Goal: Find specific page/section: Find specific page/section

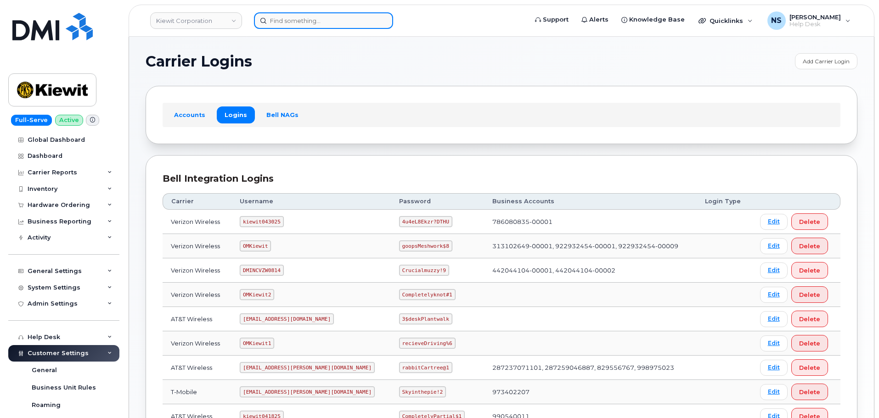
click at [288, 24] on input at bounding box center [323, 20] width 139 height 17
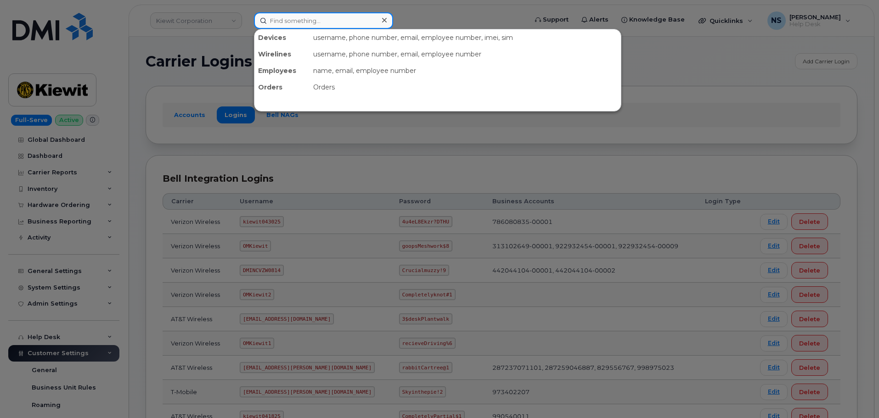
paste input "3032106330"
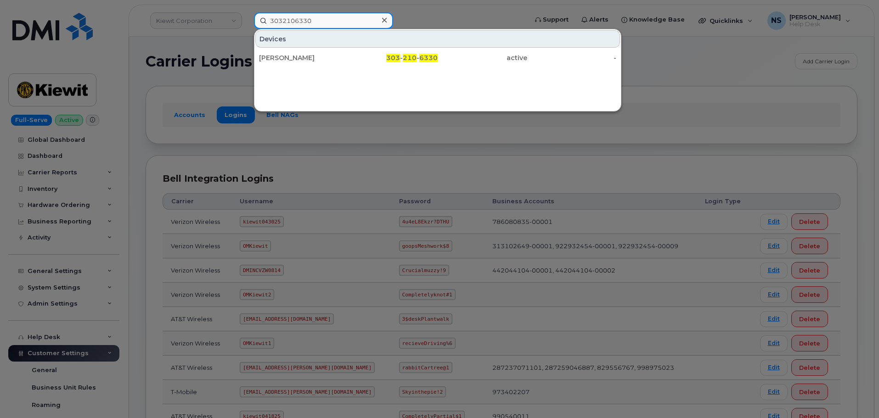
type input "3032106330"
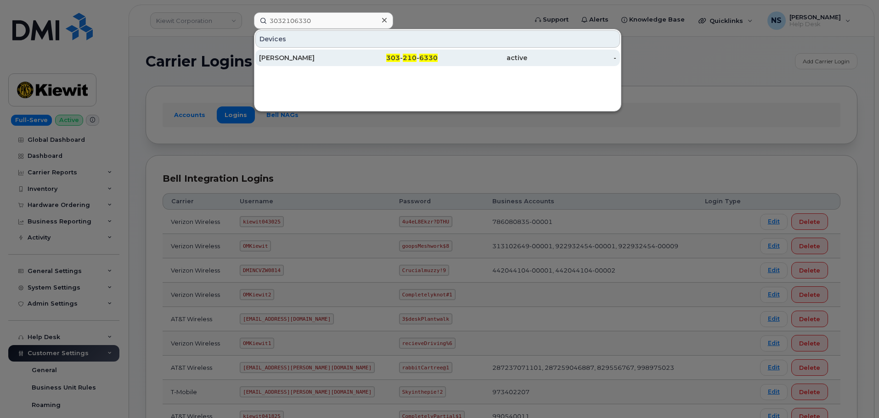
click at [365, 51] on div "303 - 210 - 6330" at bounding box center [393, 58] width 90 height 17
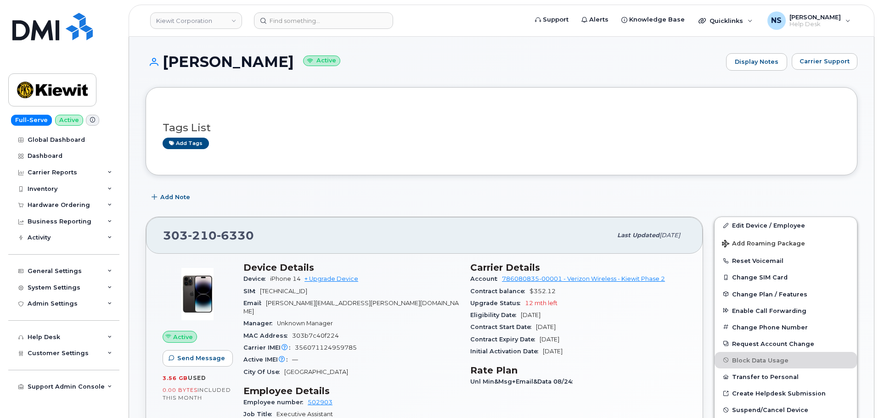
drag, startPoint x: 524, startPoint y: 314, endPoint x: 563, endPoint y: 313, distance: 38.6
click at [561, 313] on div "Eligibility Date Sep 04, 2026" at bounding box center [578, 315] width 216 height 12
click at [571, 315] on div "Eligibility Date Sep 04, 2026" at bounding box center [578, 315] width 216 height 12
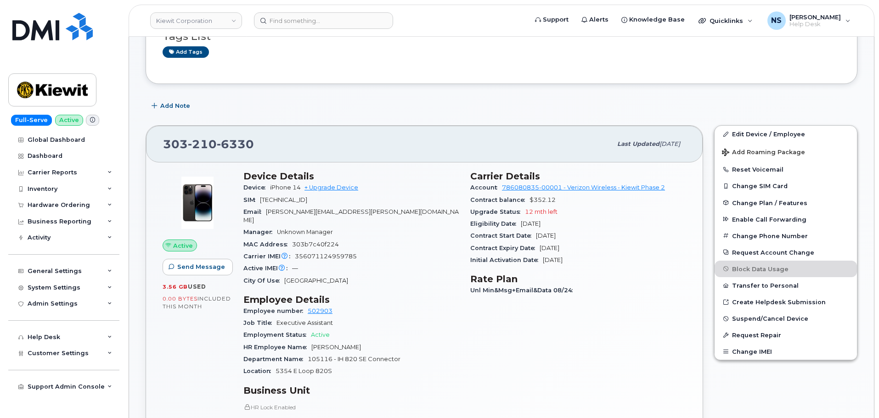
scroll to position [92, 0]
drag, startPoint x: 512, startPoint y: 235, endPoint x: 567, endPoint y: 234, distance: 55.1
click at [567, 234] on div "Contract Start Date Sep 04, 2024" at bounding box center [578, 236] width 216 height 12
click at [555, 234] on span "Sep 04, 2024" at bounding box center [546, 235] width 20 height 7
drag, startPoint x: 557, startPoint y: 247, endPoint x: 541, endPoint y: 260, distance: 20.7
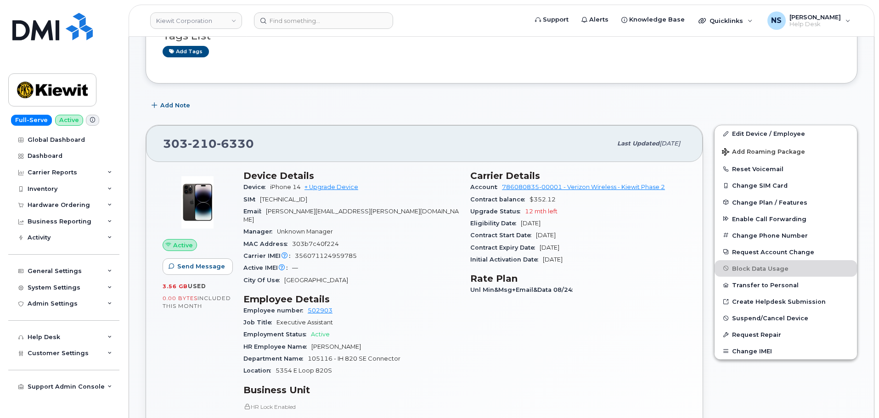
click at [557, 248] on span "Sep 04, 2026" at bounding box center [549, 247] width 20 height 7
drag, startPoint x: 529, startPoint y: 264, endPoint x: 556, endPoint y: 256, distance: 28.8
click at [556, 256] on div "Initial Activation Date May 02, 2014" at bounding box center [578, 260] width 216 height 12
click at [557, 256] on span "May 02, 2014" at bounding box center [553, 259] width 20 height 7
drag, startPoint x: 519, startPoint y: 258, endPoint x: 530, endPoint y: 247, distance: 15.9
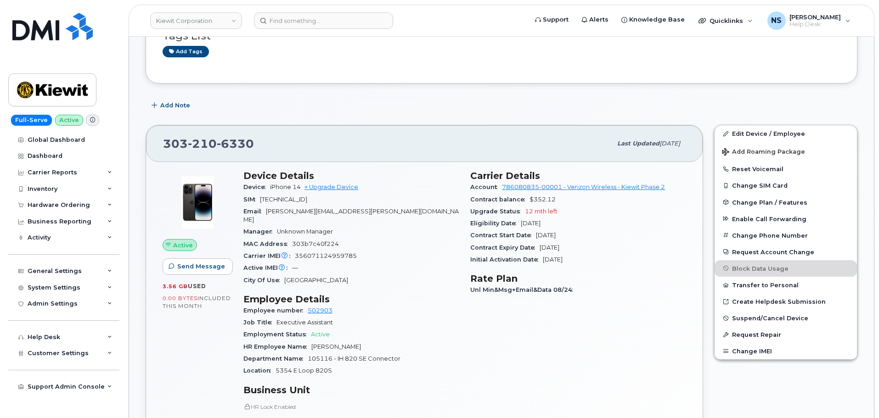
click at [519, 257] on span "Initial Activation Date" at bounding box center [506, 259] width 73 height 7
click at [562, 260] on span "May 02, 2014" at bounding box center [553, 259] width 20 height 7
click at [546, 245] on span "Sep 04, 2026" at bounding box center [549, 247] width 20 height 7
drag, startPoint x: 500, startPoint y: 238, endPoint x: 529, endPoint y: 237, distance: 28.5
click at [528, 237] on span "Contract Start Date" at bounding box center [503, 235] width 66 height 7
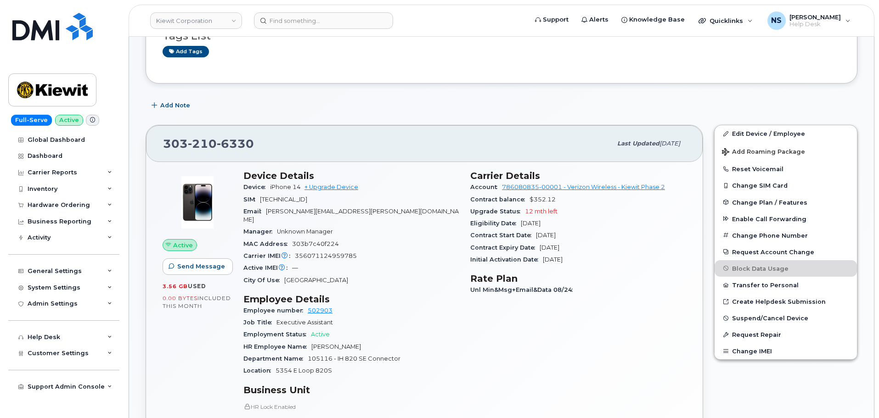
drag, startPoint x: 531, startPoint y: 237, endPoint x: 538, endPoint y: 235, distance: 7.9
click at [533, 236] on span "Contract Start Date" at bounding box center [503, 235] width 66 height 7
click at [548, 232] on span "Sep 04, 2024" at bounding box center [546, 235] width 20 height 7
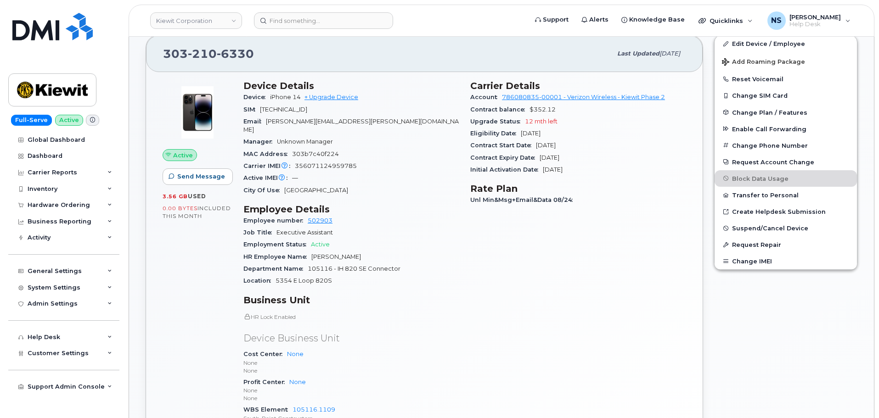
scroll to position [138, 0]
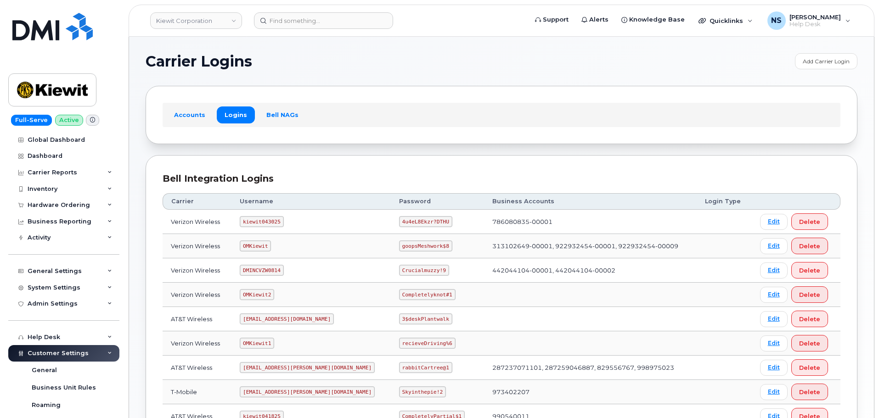
click at [265, 219] on code "kiewit043025" at bounding box center [262, 221] width 44 height 11
copy code "kiewit043025"
click at [399, 223] on code "4u4eL8Ekzr?DTHU" at bounding box center [425, 221] width 53 height 11
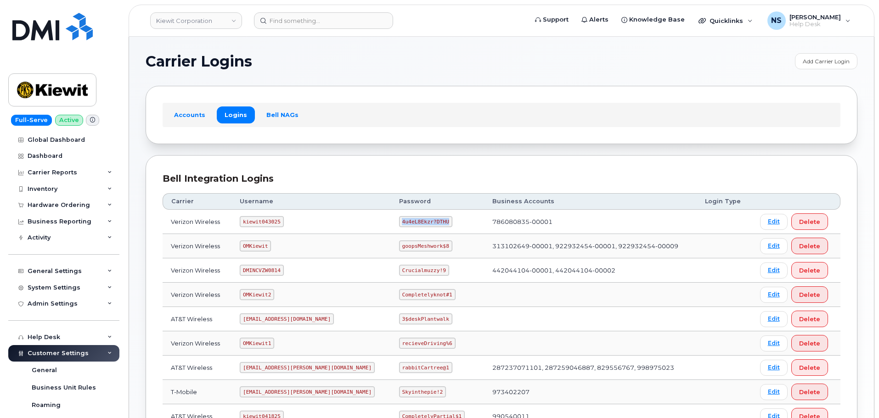
click at [399, 223] on code "4u4eL8Ekzr?DTHU" at bounding box center [425, 221] width 53 height 11
copy code "4u4eL8Ekzr?DTHU"
